Goal: Information Seeking & Learning: Learn about a topic

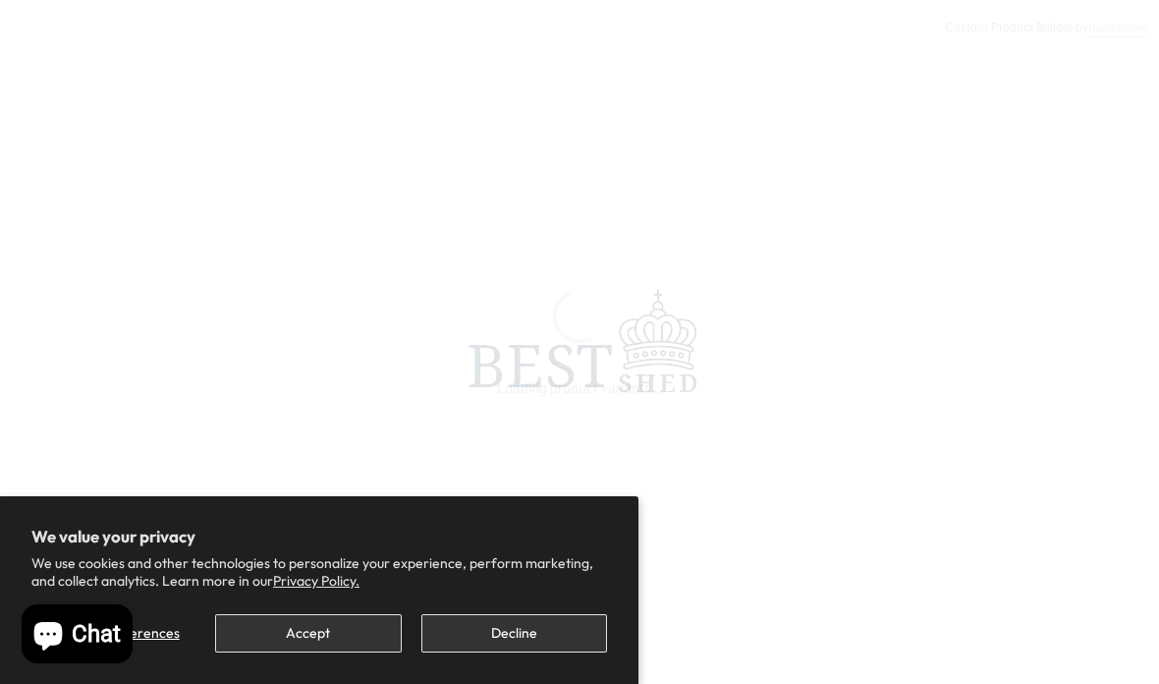
click at [304, 635] on button "Accept" at bounding box center [308, 633] width 186 height 38
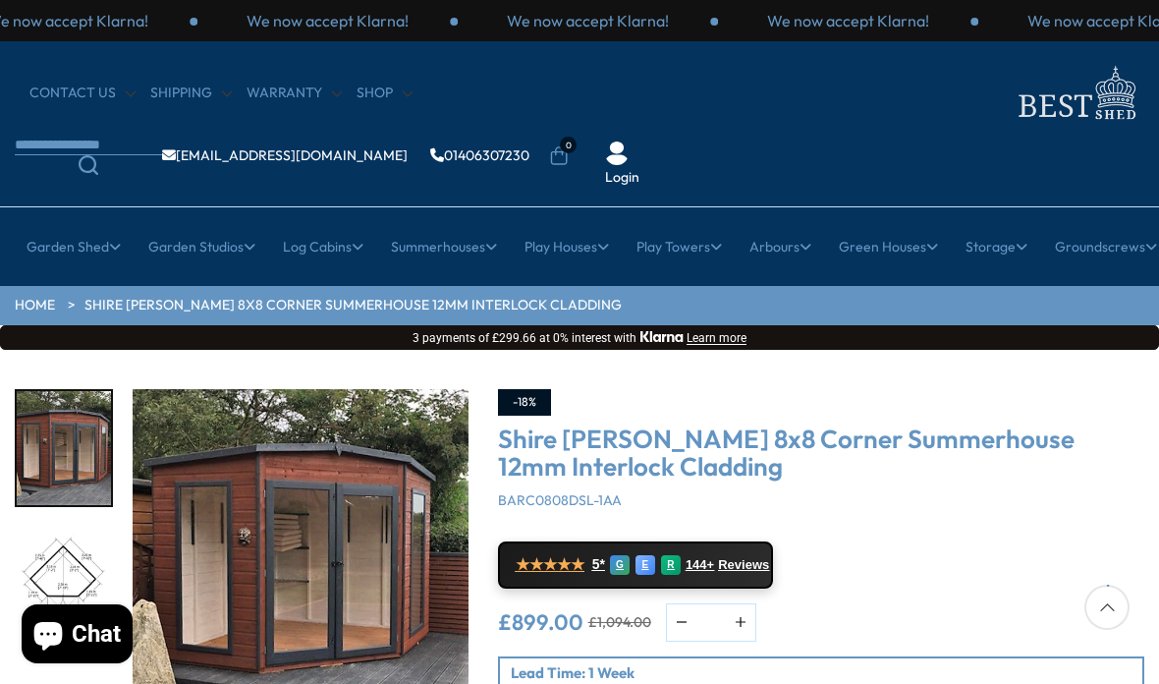
scroll to position [155, 0]
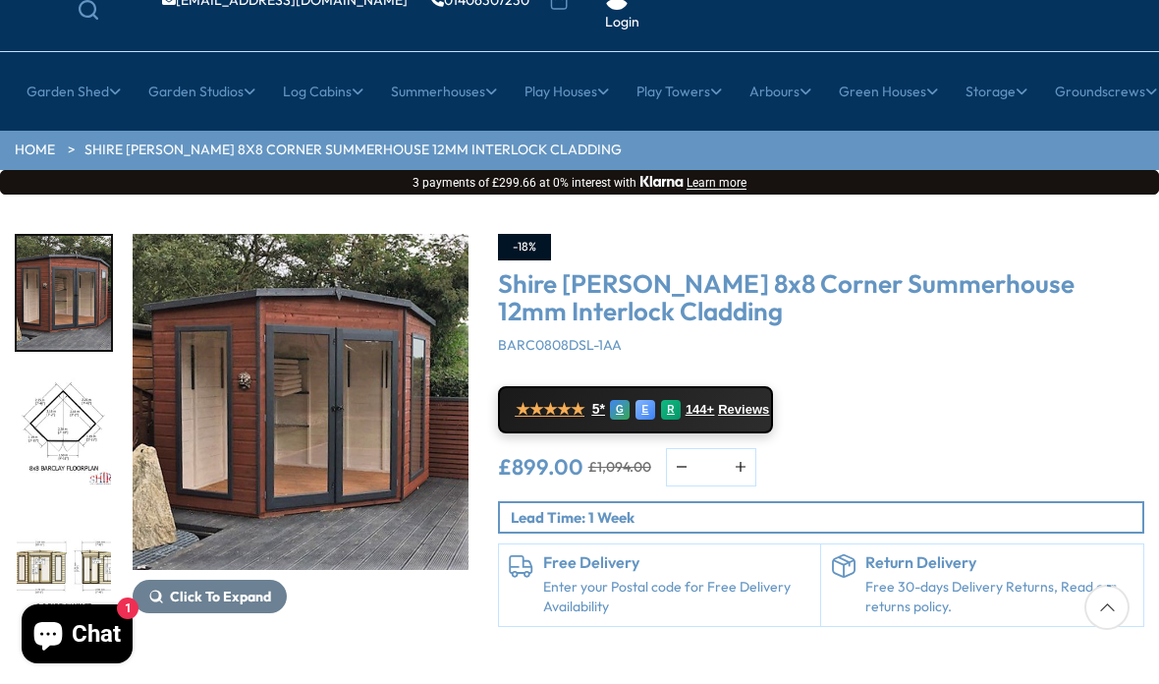
click at [432, 252] on img "1 / 14" at bounding box center [301, 402] width 336 height 336
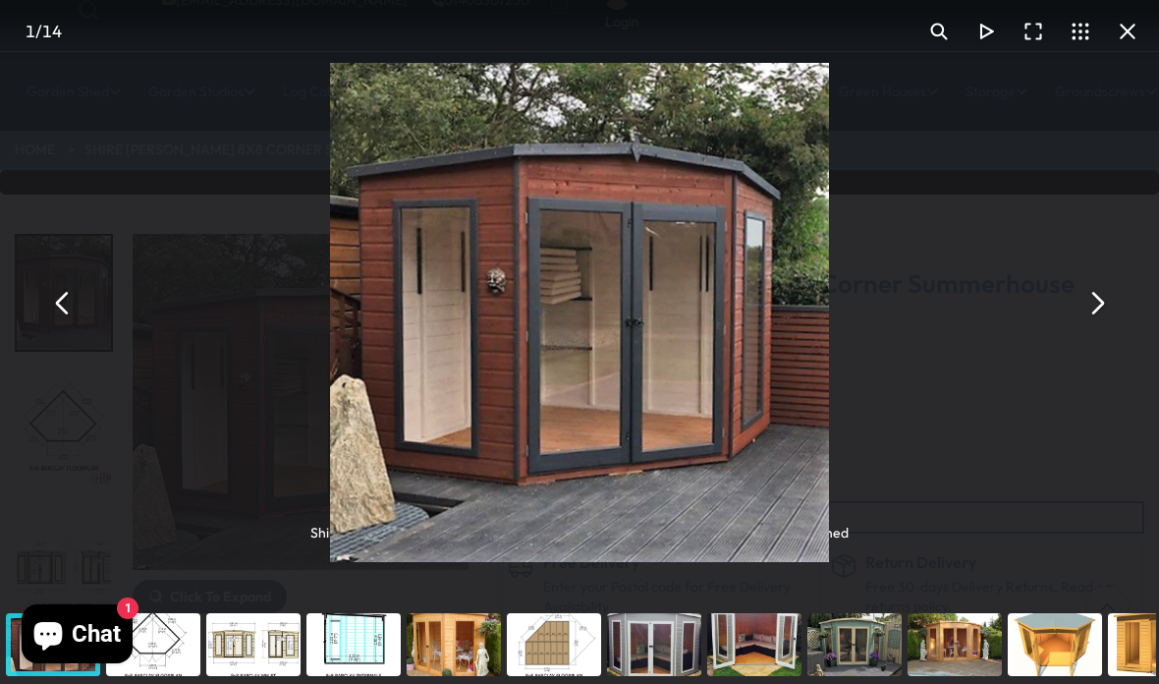
click at [1090, 326] on button "You can close this modal content with the ESC key" at bounding box center [1096, 302] width 47 height 47
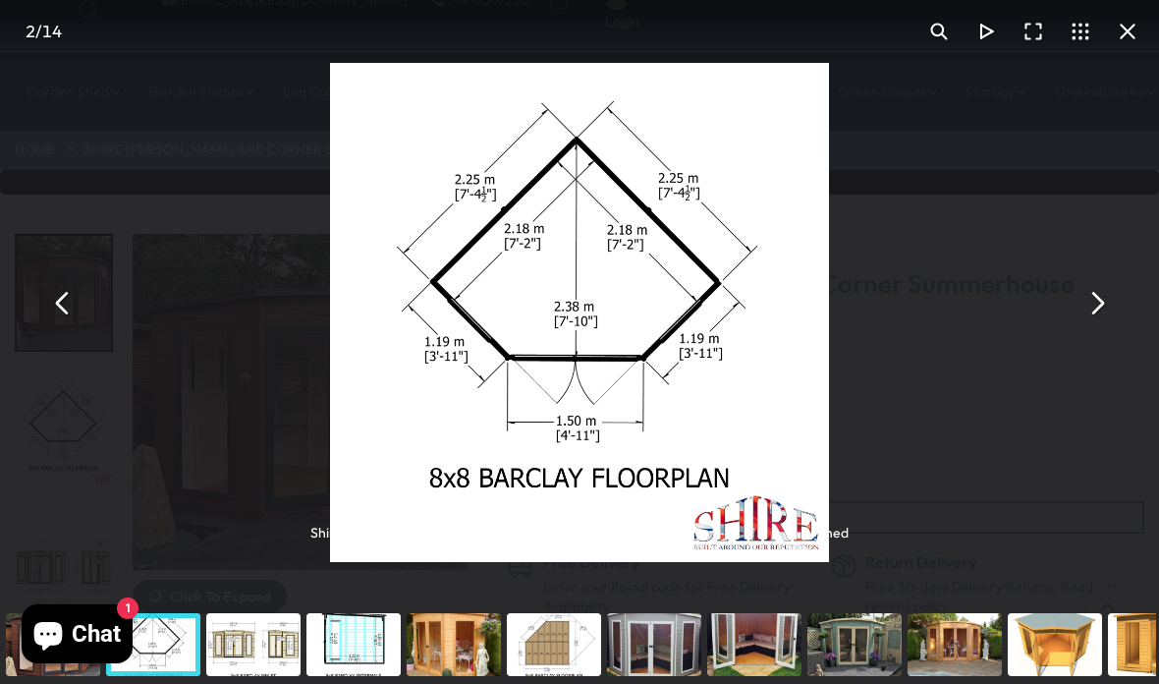
click at [1093, 326] on button "You can close this modal content with the ESC key" at bounding box center [1096, 302] width 47 height 47
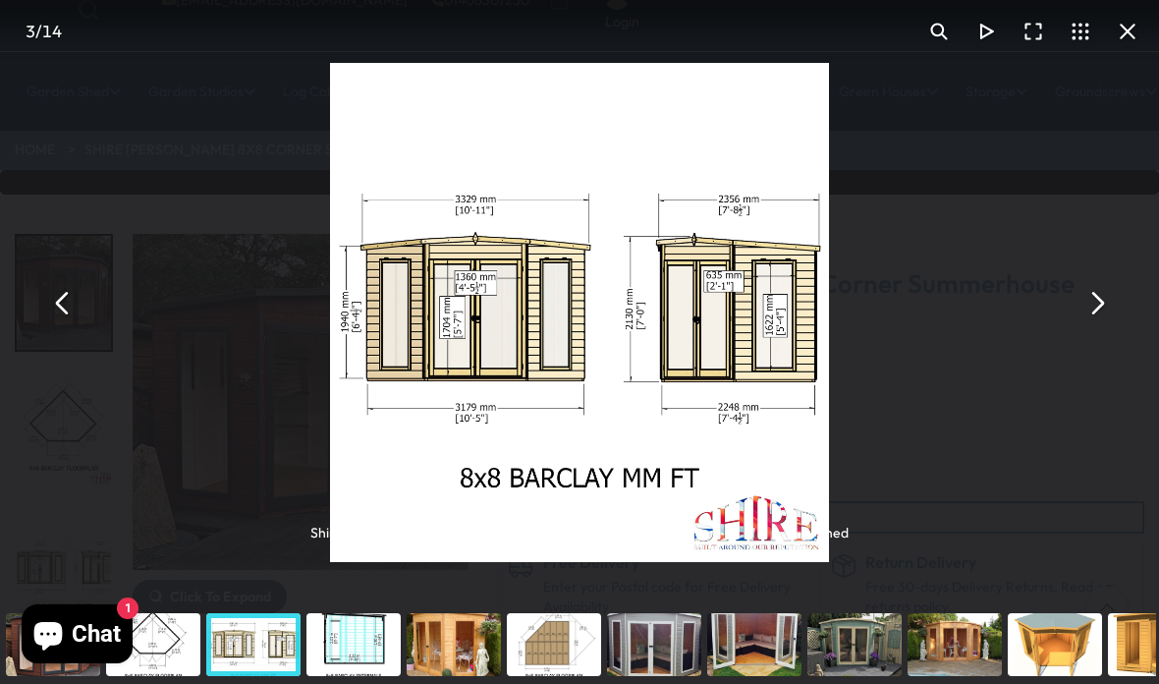
click at [1090, 326] on button "You can close this modal content with the ESC key" at bounding box center [1096, 302] width 47 height 47
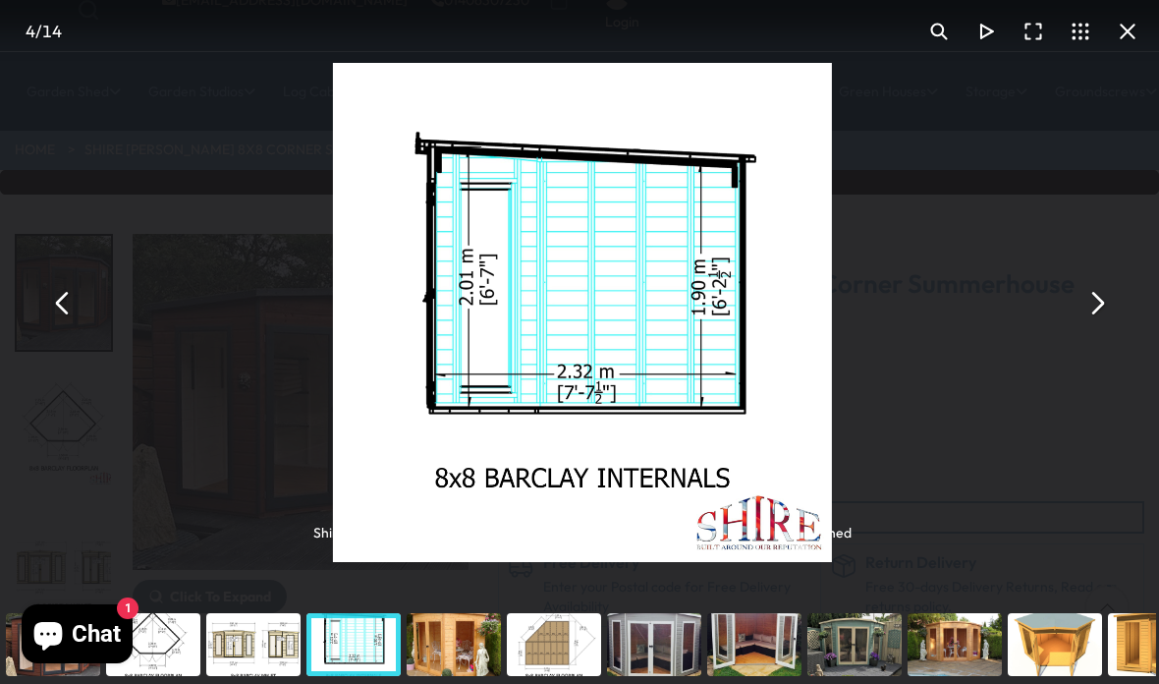
click at [1089, 326] on button "You can close this modal content with the ESC key" at bounding box center [1096, 302] width 47 height 47
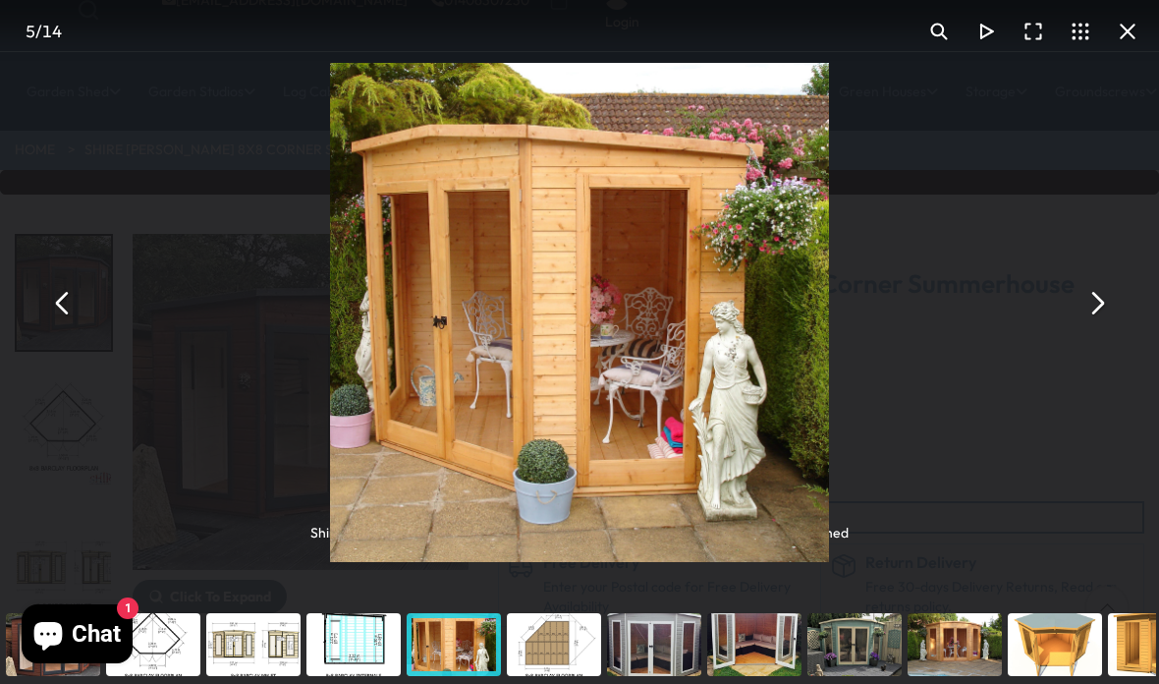
click at [1100, 326] on button "You can close this modal content with the ESC key" at bounding box center [1096, 302] width 47 height 47
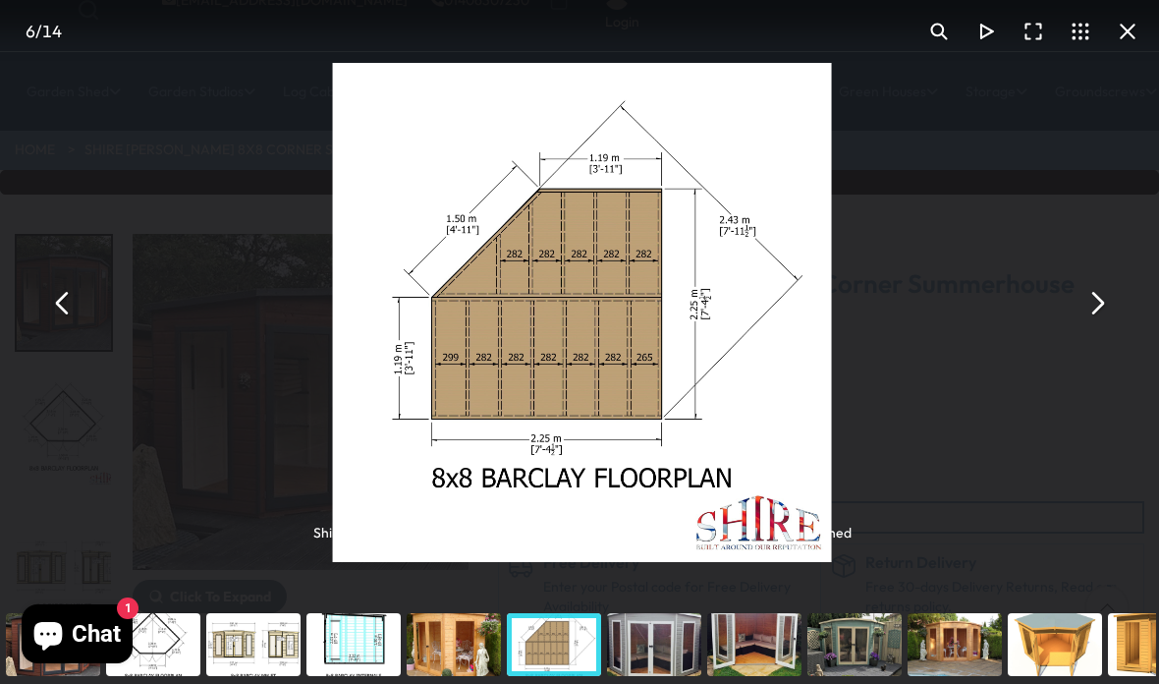
click at [1094, 326] on button "You can close this modal content with the ESC key" at bounding box center [1096, 302] width 47 height 47
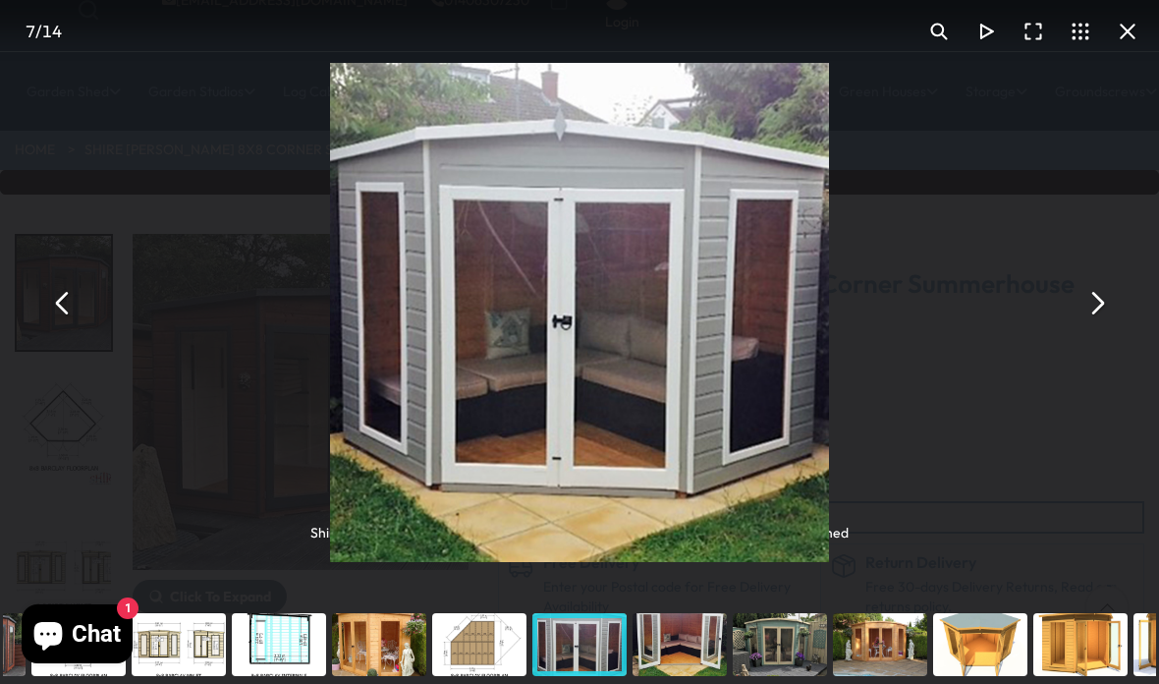
click at [1093, 326] on button "You can close this modal content with the ESC key" at bounding box center [1096, 302] width 47 height 47
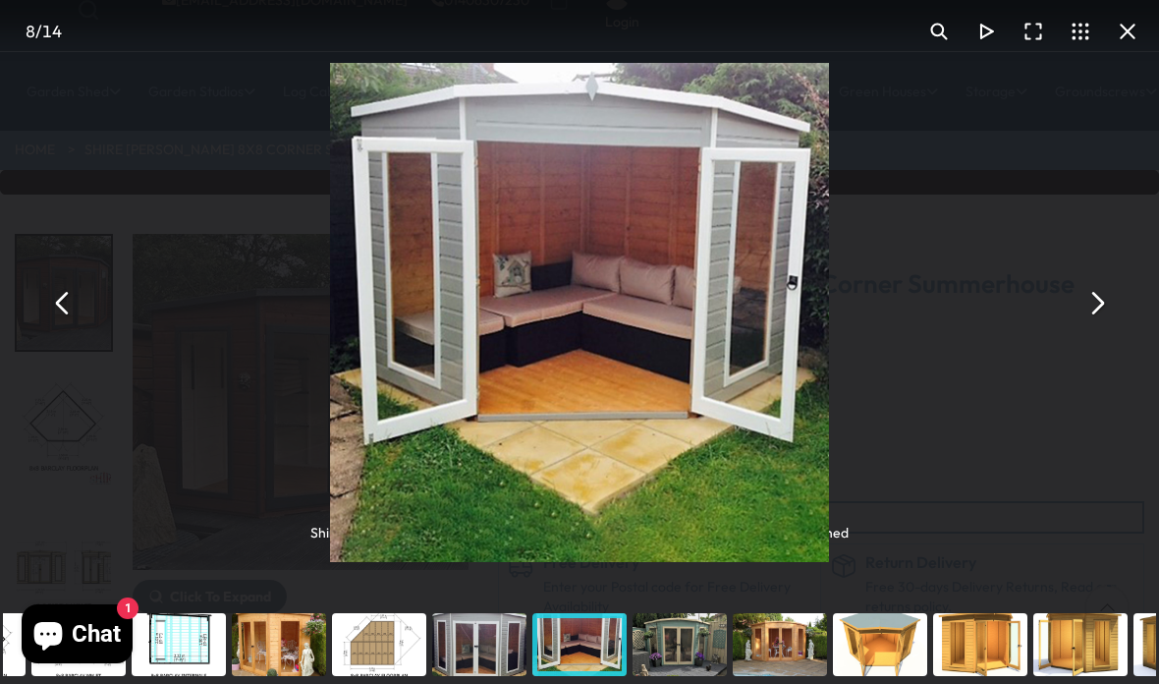
click at [1087, 326] on button "You can close this modal content with the ESC key" at bounding box center [1096, 302] width 47 height 47
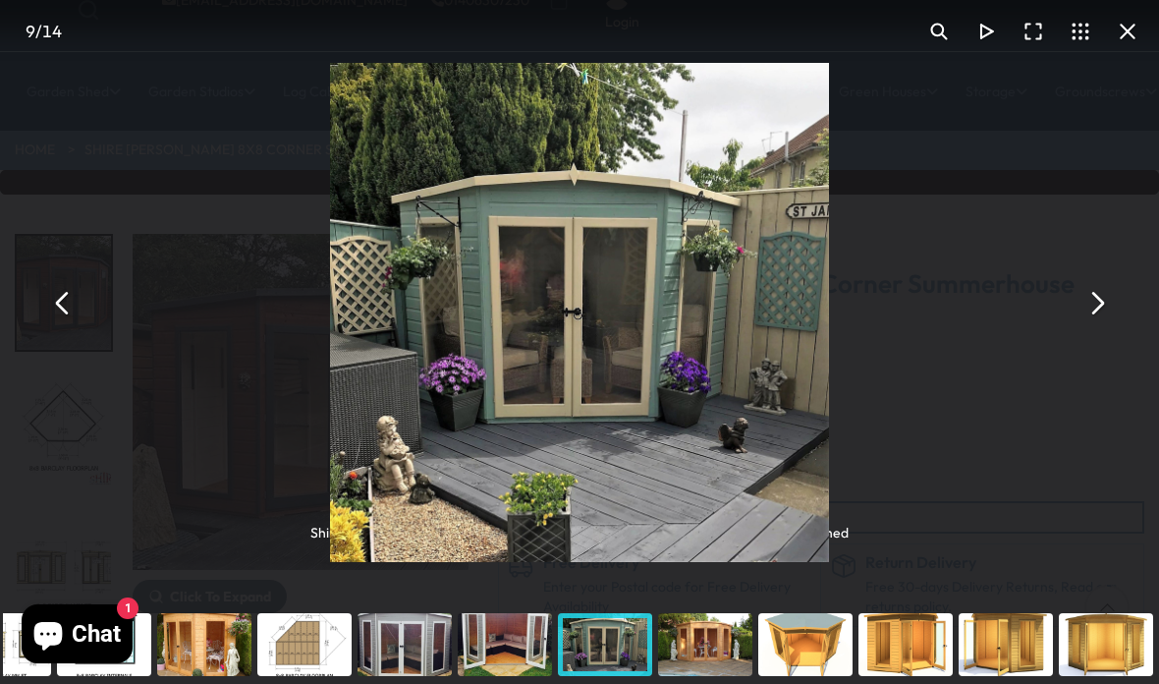
click at [1095, 326] on button "You can close this modal content with the ESC key" at bounding box center [1096, 302] width 47 height 47
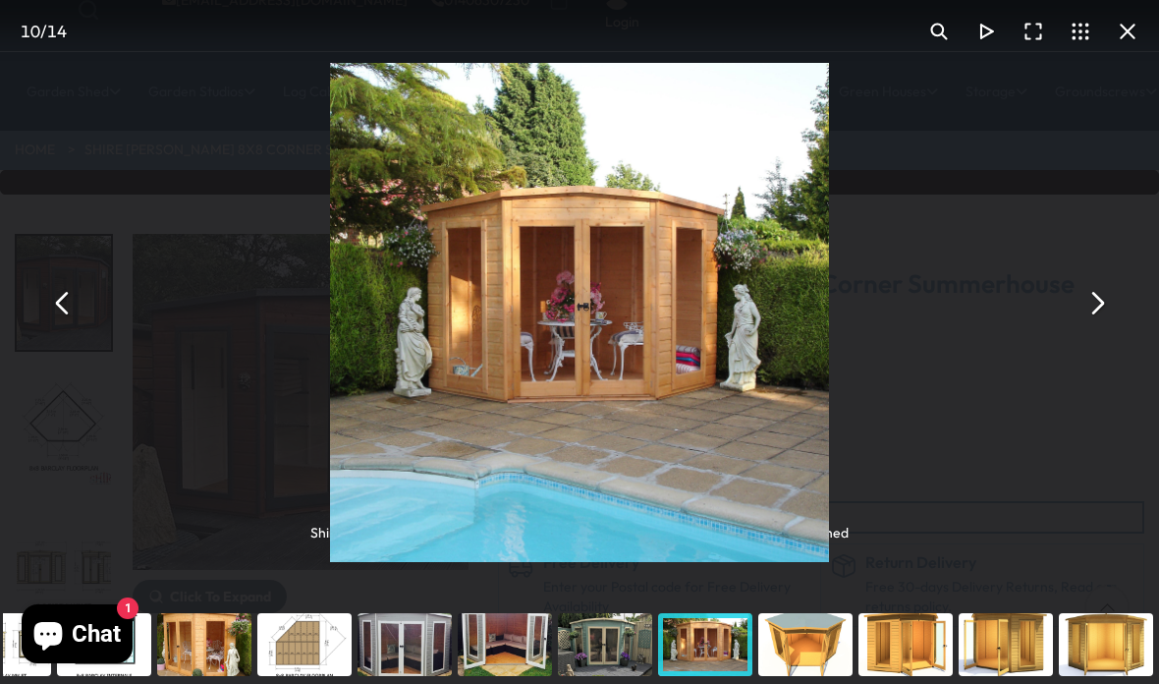
click at [1099, 326] on button "You can close this modal content with the ESC key" at bounding box center [1096, 302] width 47 height 47
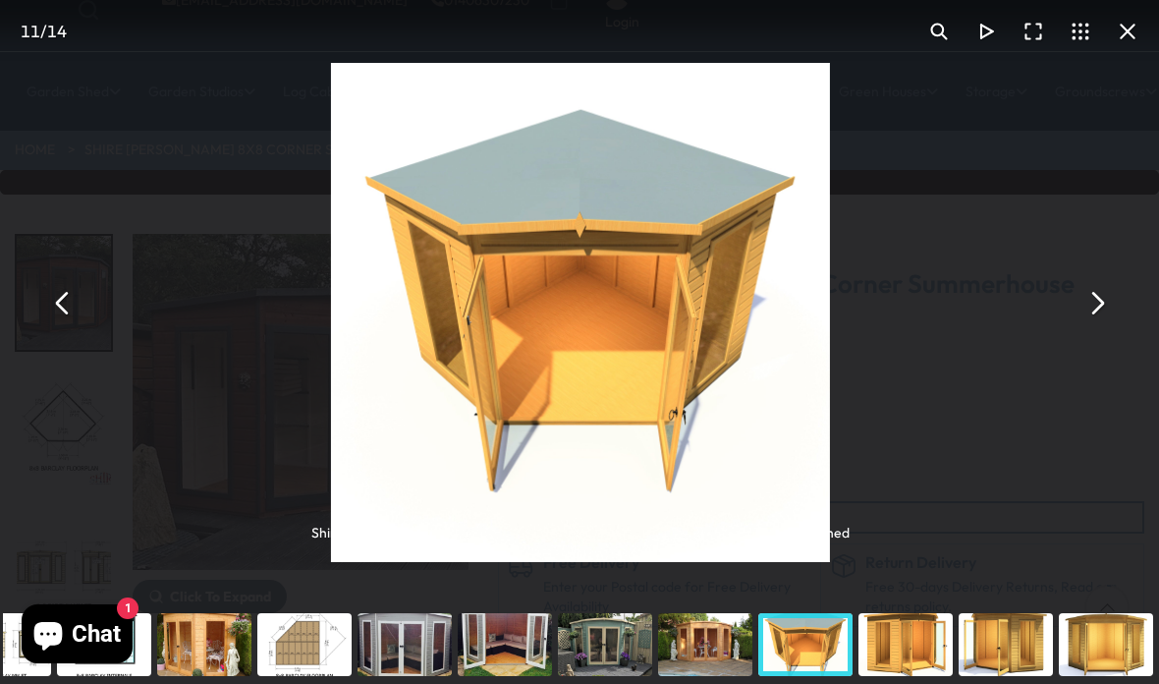
click at [1090, 326] on button "You can close this modal content with the ESC key" at bounding box center [1096, 302] width 47 height 47
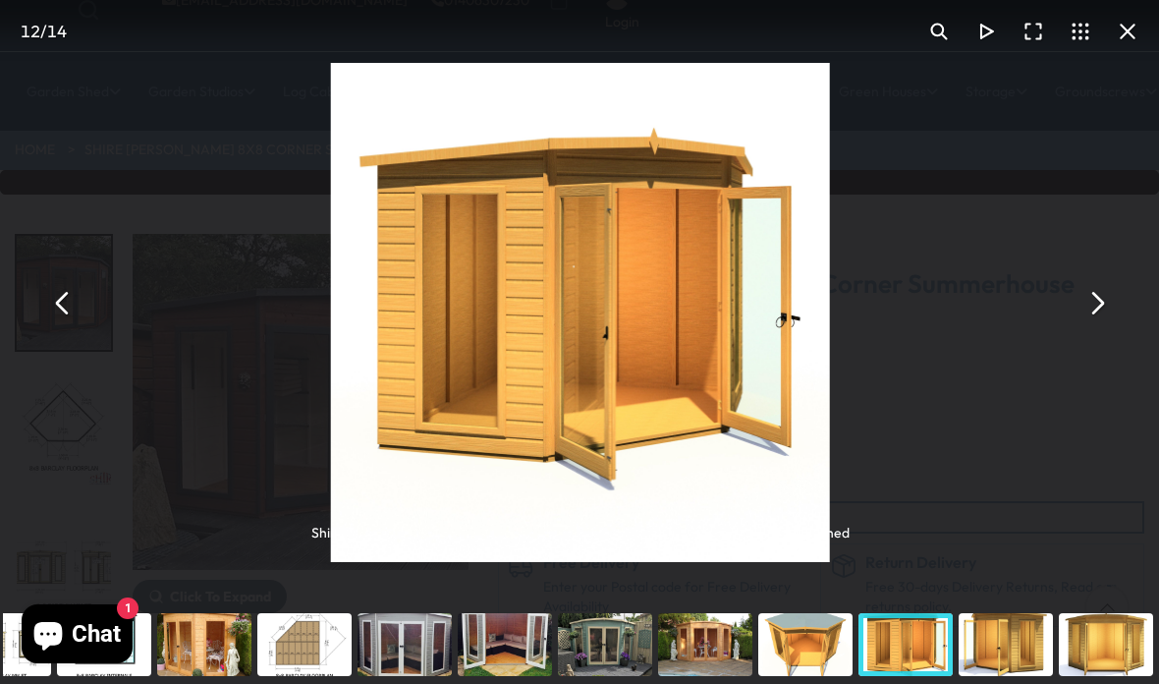
click at [1092, 326] on button "You can close this modal content with the ESC key" at bounding box center [1096, 302] width 47 height 47
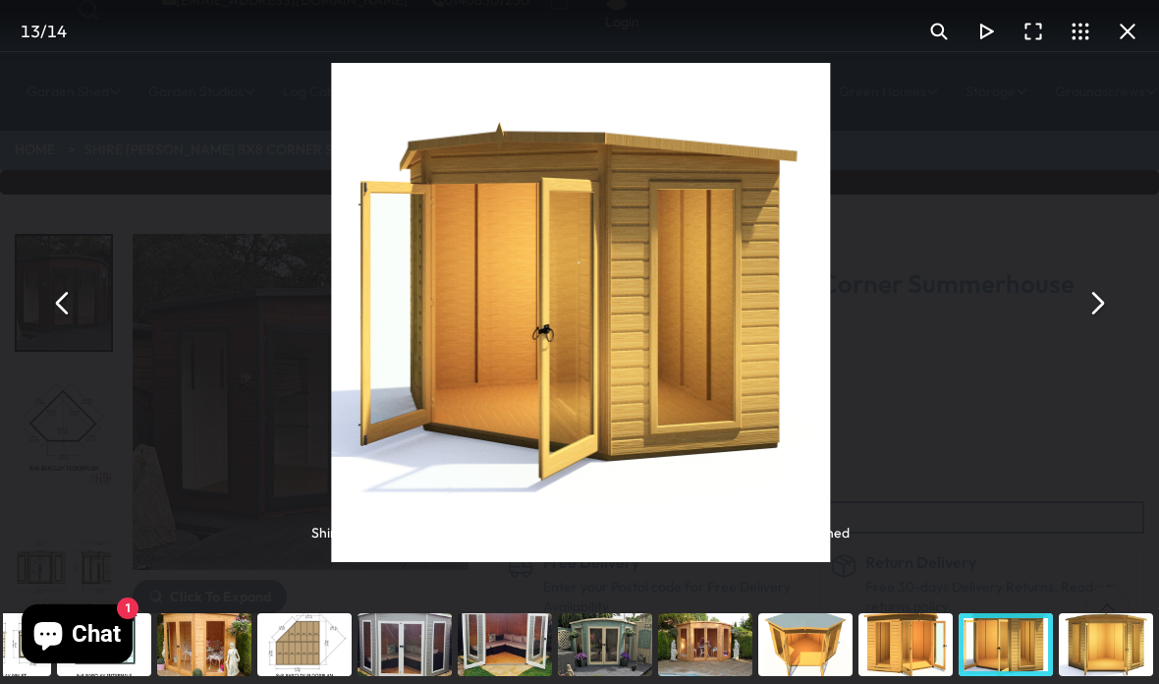
click at [1088, 326] on button "You can close this modal content with the ESC key" at bounding box center [1096, 302] width 47 height 47
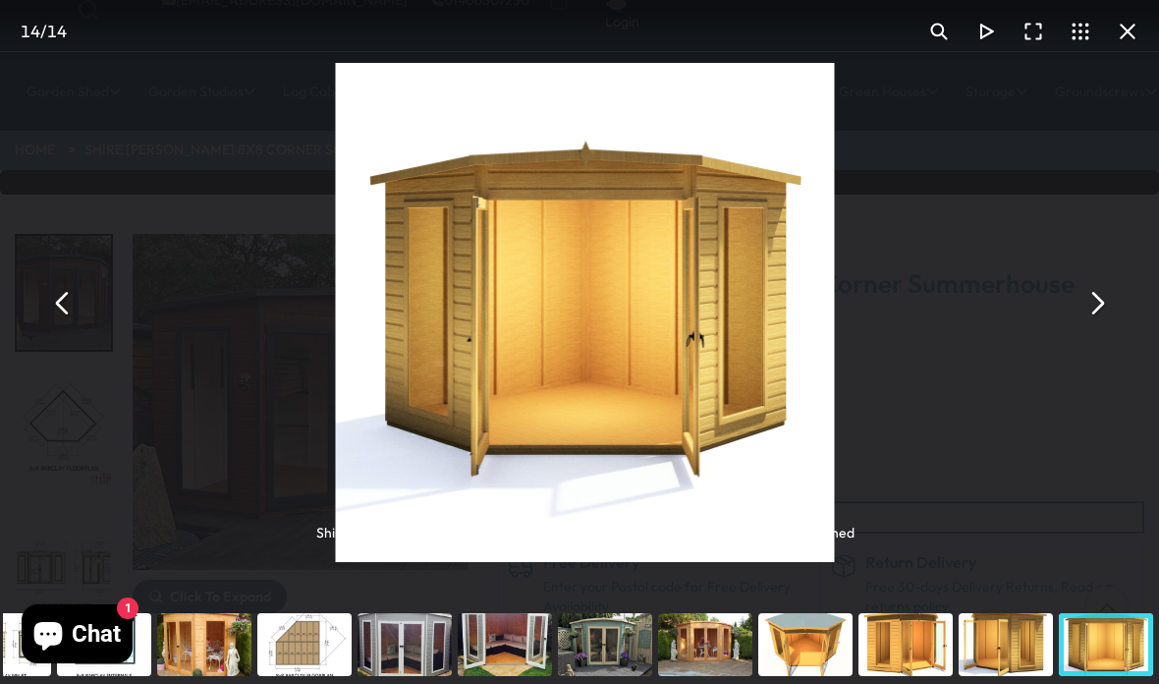
click at [1099, 326] on button "You can close this modal content with the ESC key" at bounding box center [1096, 302] width 47 height 47
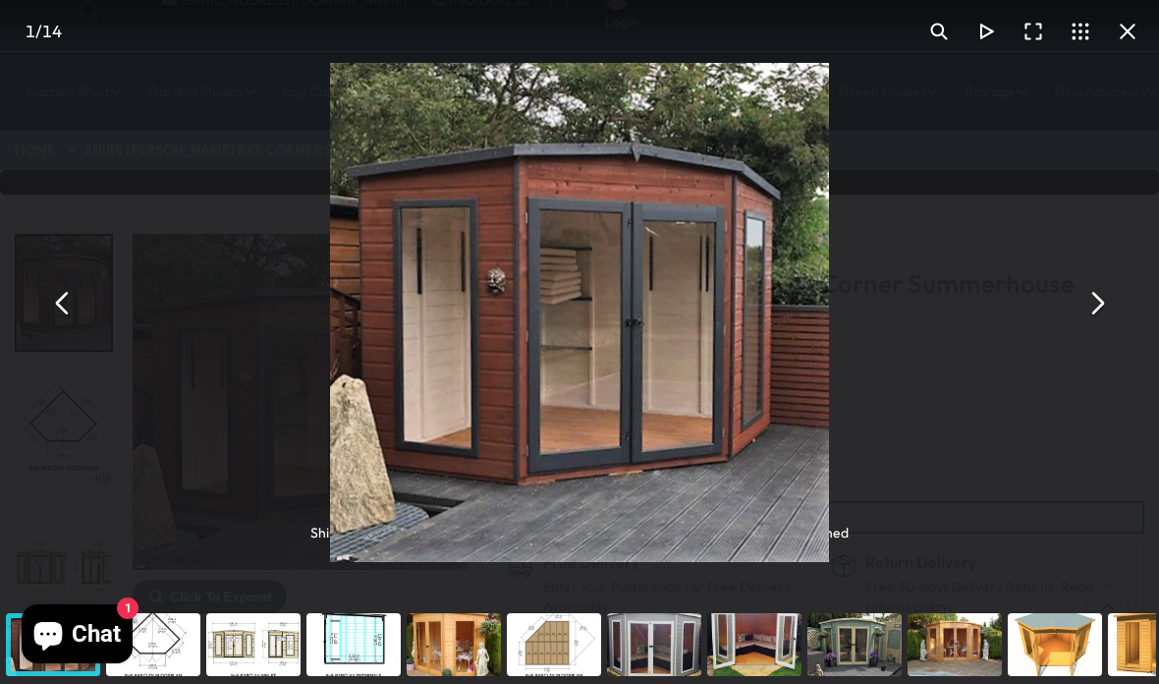
click at [1116, 44] on button "You can close this modal content with the ESC key" at bounding box center [1127, 31] width 47 height 47
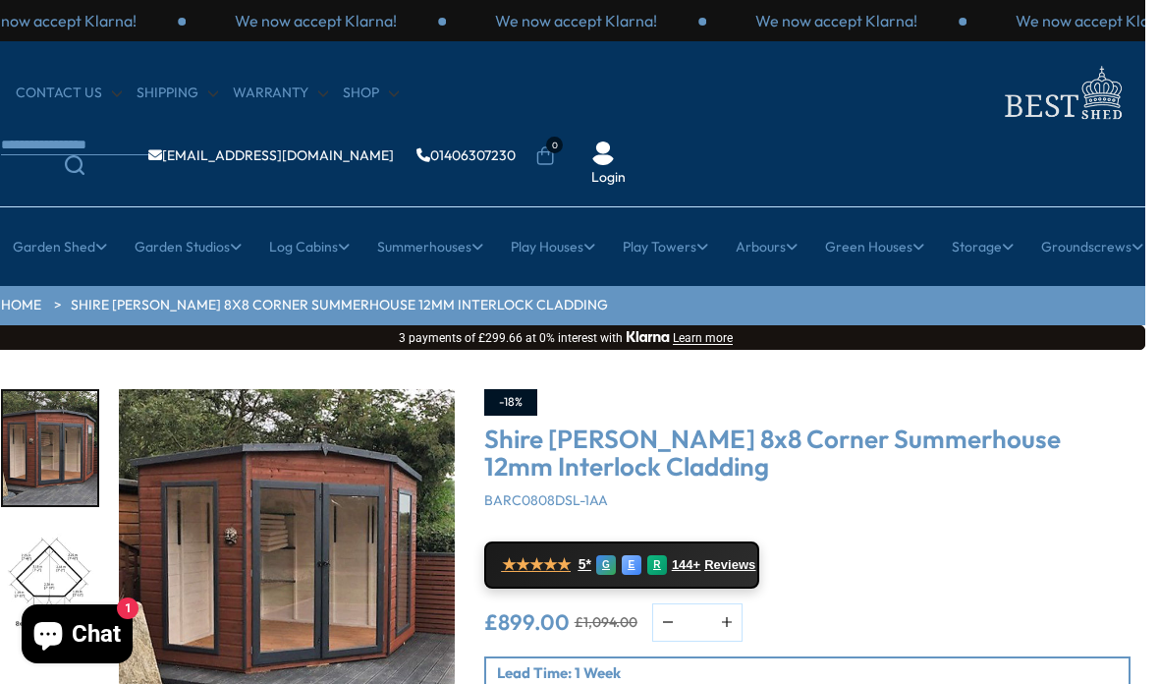
scroll to position [234, 0]
